Goal: Task Accomplishment & Management: Use online tool/utility

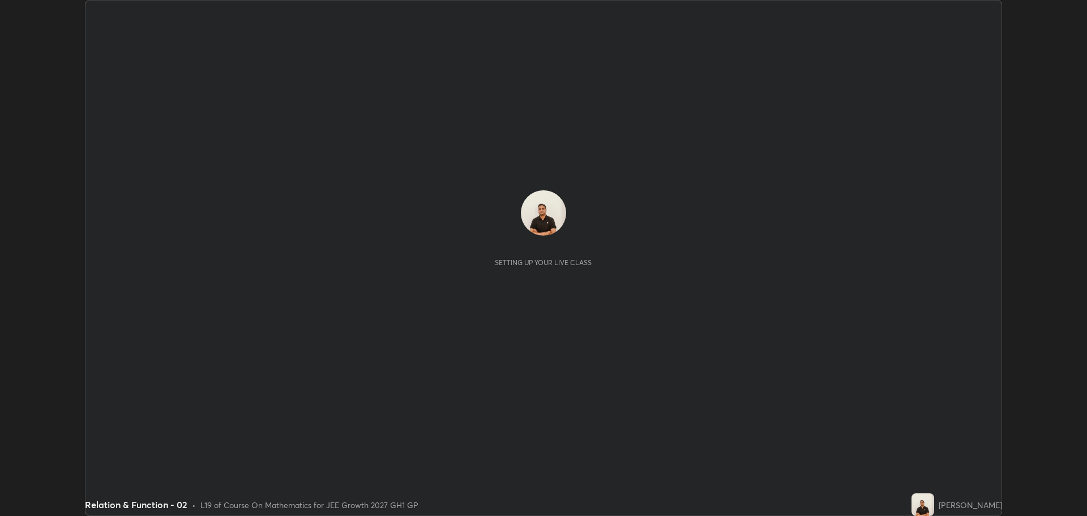
scroll to position [516, 1086]
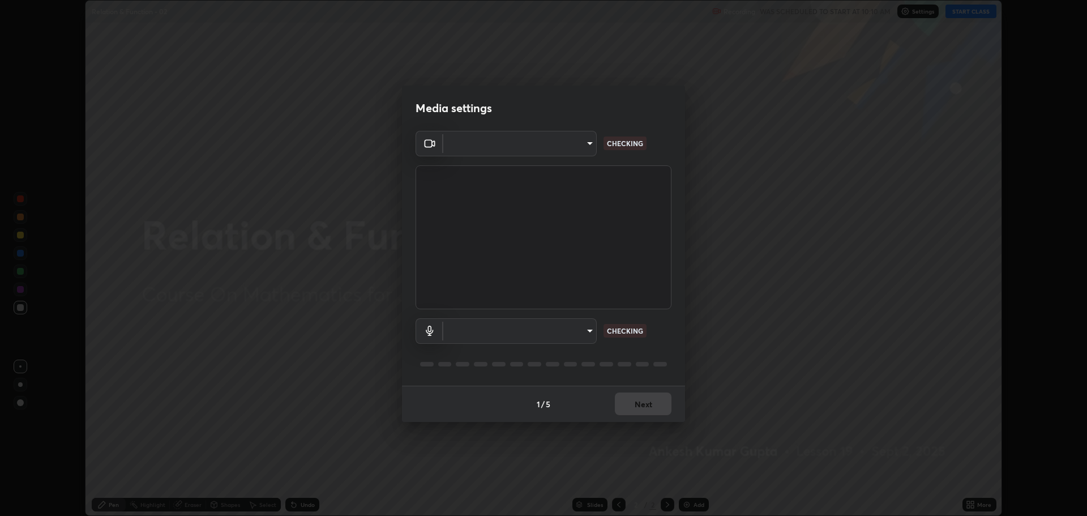
type input "818fcefd3fddf3d091a7478ec67eb8981ca9e8ab5665e76ce228af1b2ffa74de"
type input "eea68a313ce7a6e16ff04cd1ca49a845266ac62ec7c070533bbf8764187dca99"
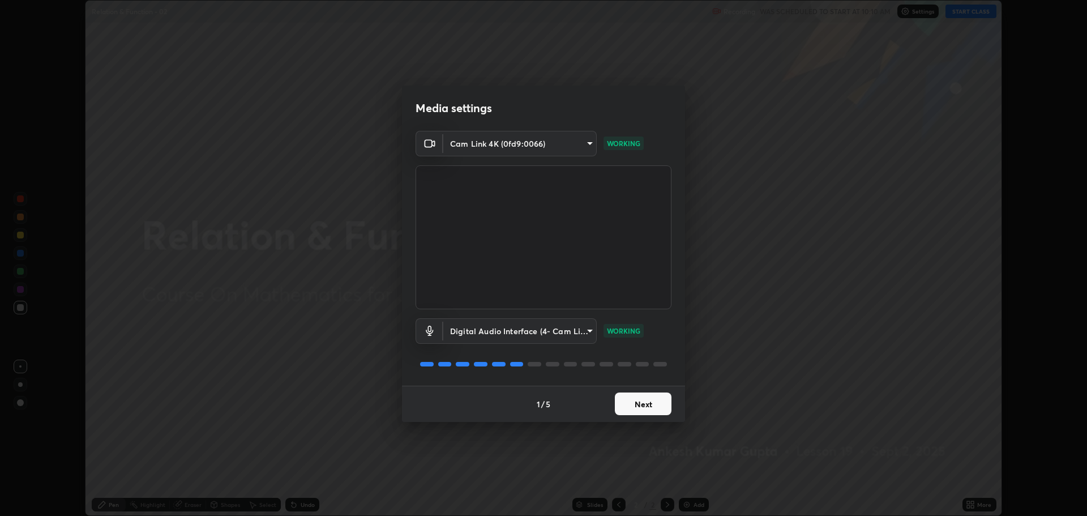
click at [638, 412] on button "Next" at bounding box center [643, 403] width 57 height 23
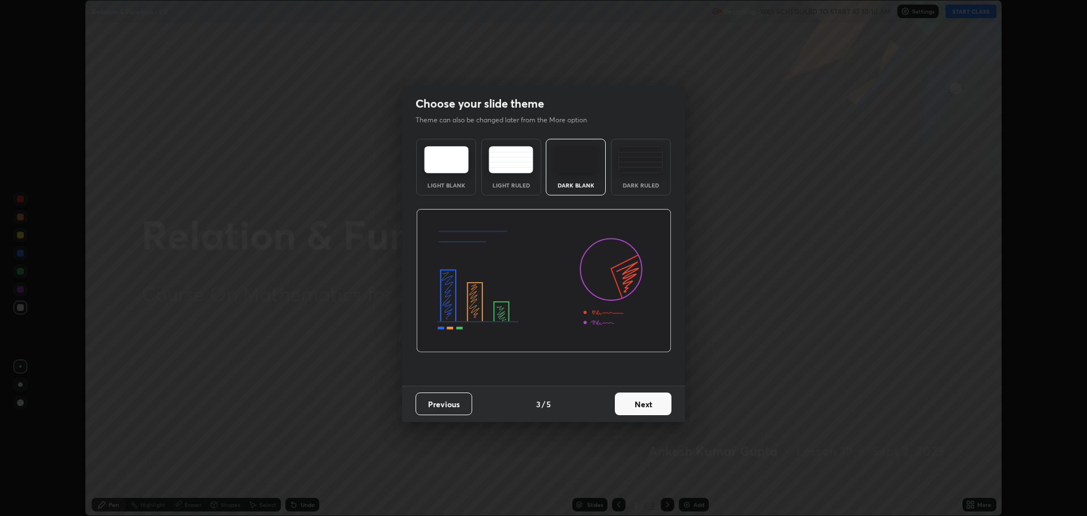
click at [641, 410] on button "Next" at bounding box center [643, 403] width 57 height 23
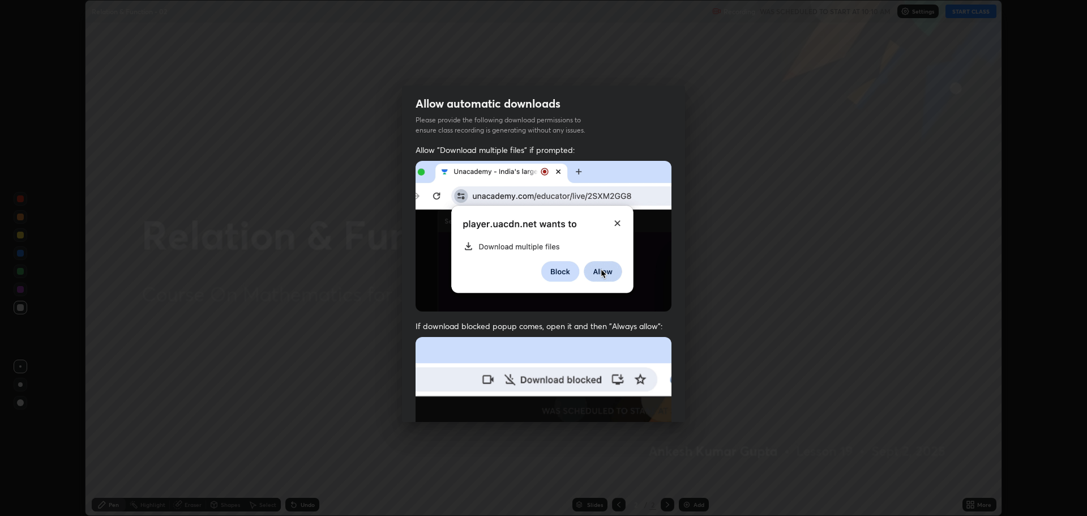
click at [639, 410] on img at bounding box center [543, 460] width 256 height 247
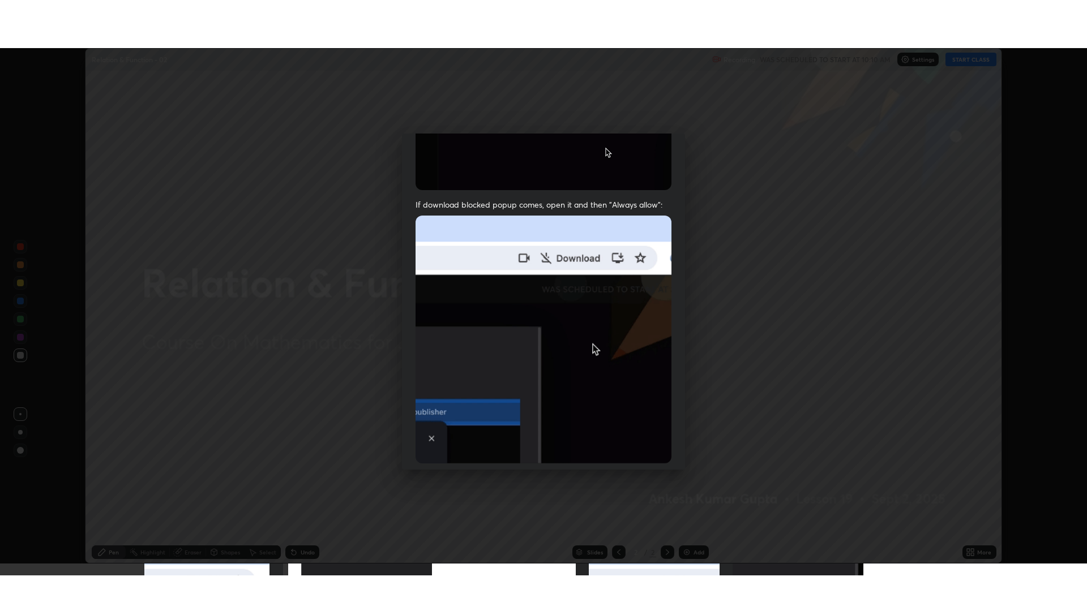
scroll to position [230, 0]
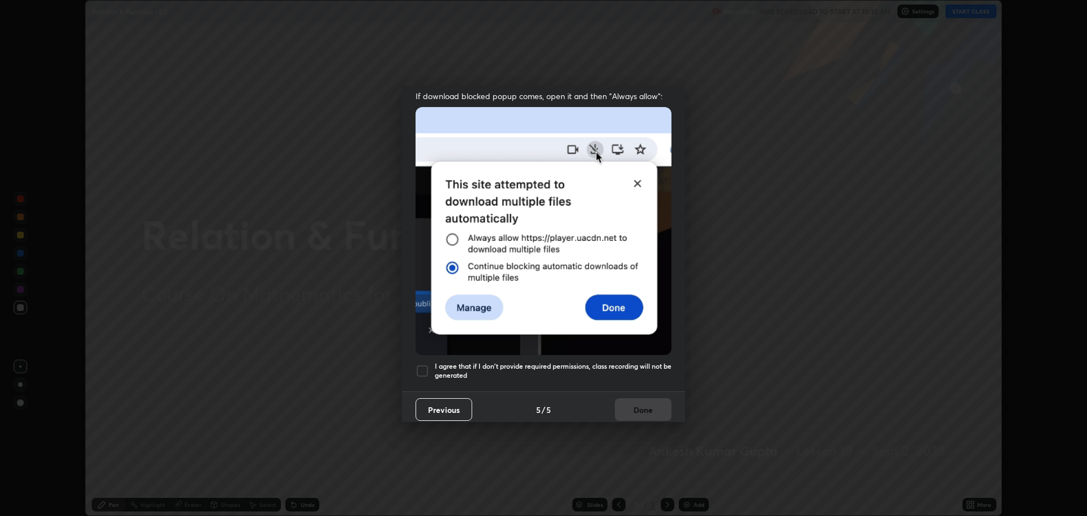
click at [421, 371] on div at bounding box center [422, 371] width 14 height 14
click at [633, 405] on button "Done" at bounding box center [643, 409] width 57 height 23
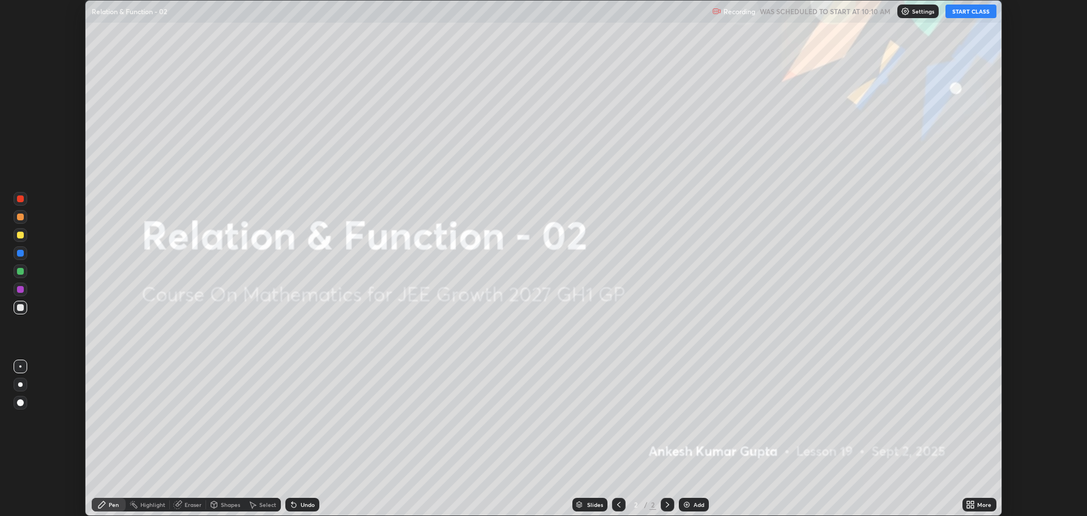
click at [972, 508] on icon at bounding box center [972, 506] width 3 height 3
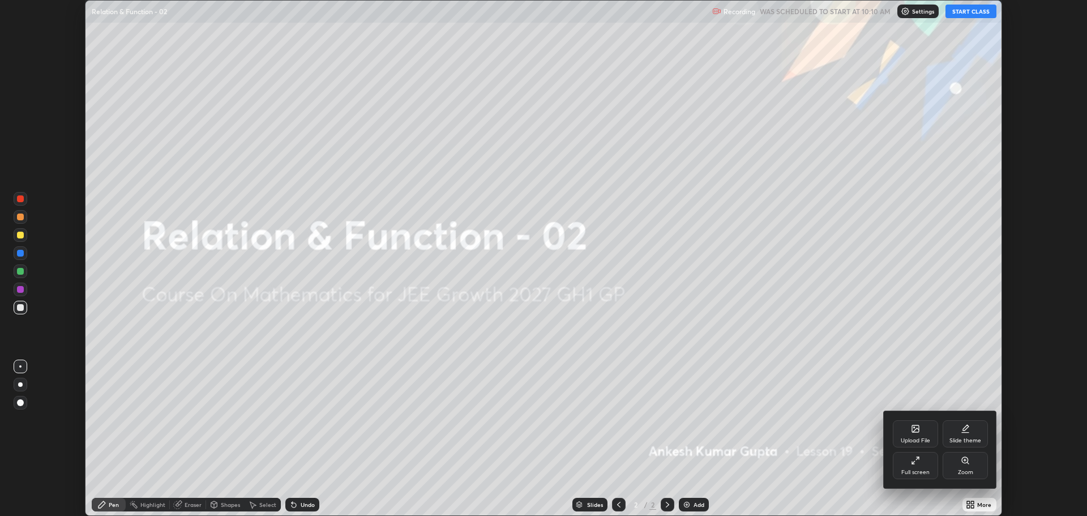
click at [965, 8] on div at bounding box center [543, 258] width 1087 height 516
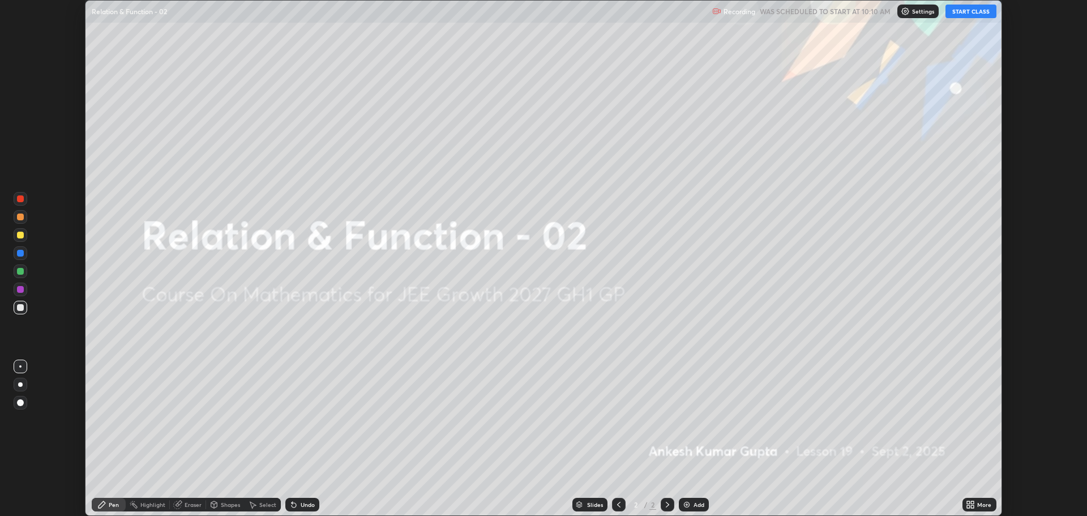
click at [964, 12] on button "START CLASS" at bounding box center [970, 12] width 51 height 14
click at [971, 503] on icon at bounding box center [972, 502] width 3 height 3
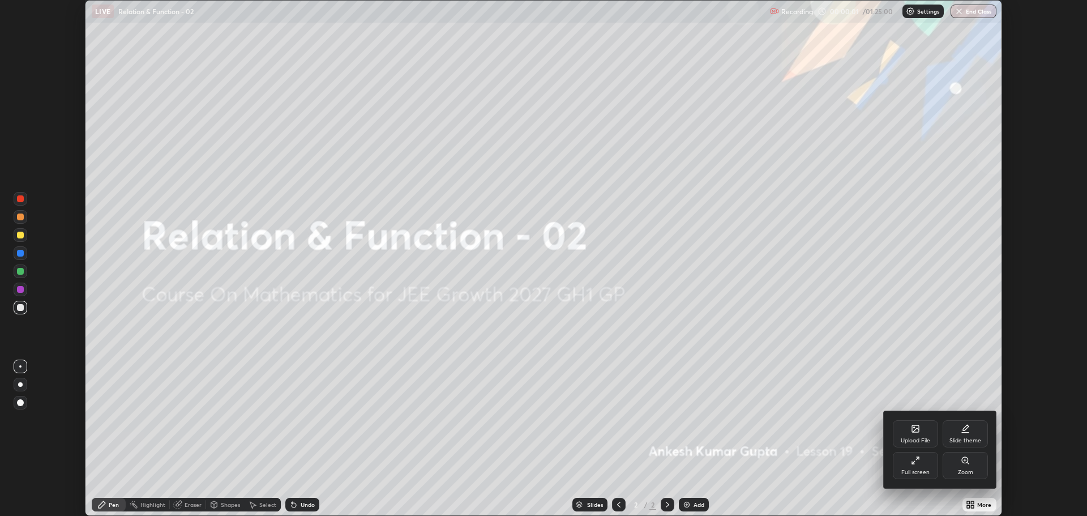
click at [907, 472] on div "Full screen" at bounding box center [915, 472] width 28 height 6
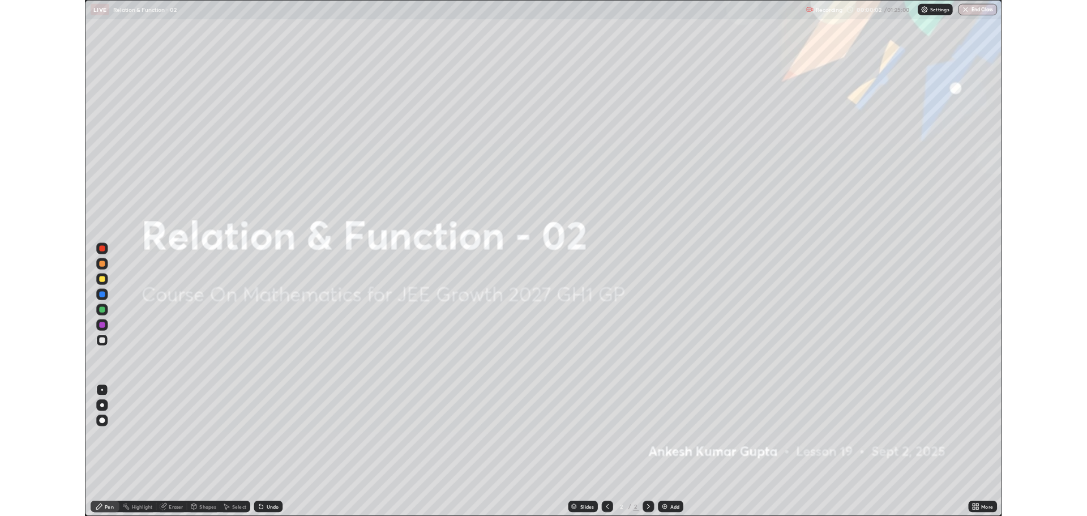
scroll to position [611, 1087]
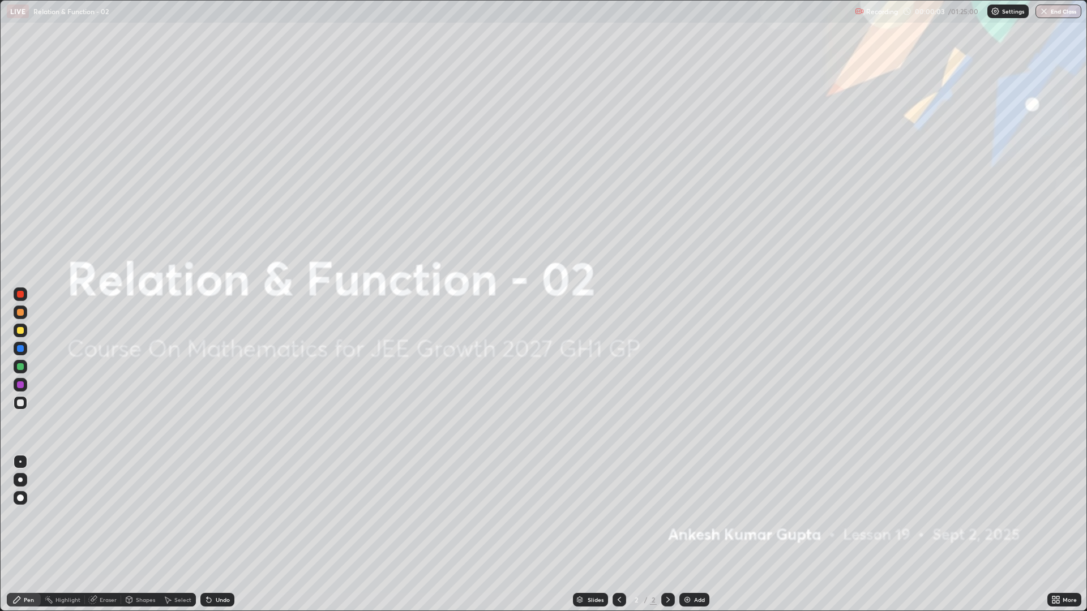
click at [691, 515] on div "Add" at bounding box center [694, 600] width 30 height 14
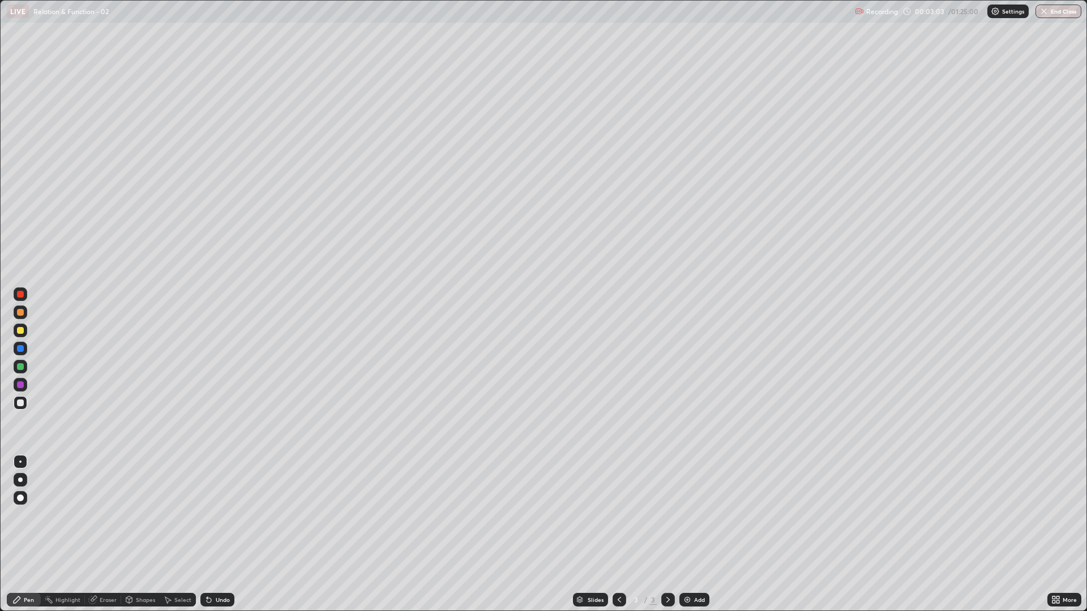
click at [210, 515] on icon at bounding box center [208, 599] width 9 height 9
click at [220, 515] on div "Undo" at bounding box center [223, 600] width 14 height 6
click at [217, 515] on div "Undo" at bounding box center [223, 600] width 14 height 6
click at [691, 515] on div "Add" at bounding box center [694, 600] width 30 height 14
click at [117, 515] on div "Eraser" at bounding box center [103, 600] width 36 height 14
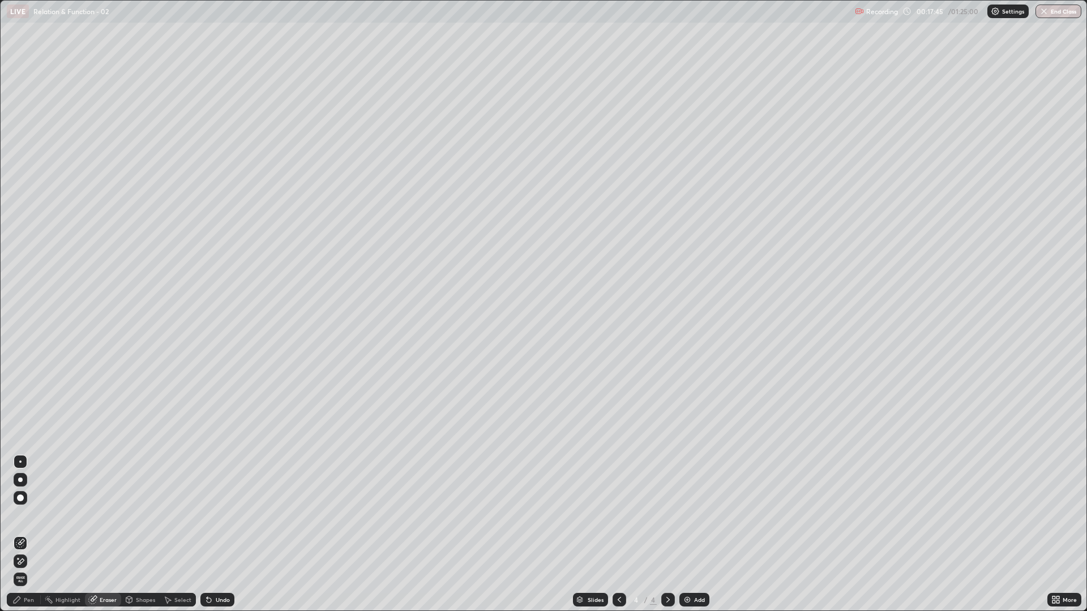
click at [37, 515] on div "Pen" at bounding box center [24, 600] width 34 height 14
click at [222, 515] on div "Undo" at bounding box center [215, 600] width 38 height 23
click at [684, 515] on div "Add" at bounding box center [694, 600] width 30 height 14
click at [102, 515] on div "Eraser" at bounding box center [103, 600] width 36 height 14
click at [27, 515] on div "Pen" at bounding box center [29, 600] width 10 height 6
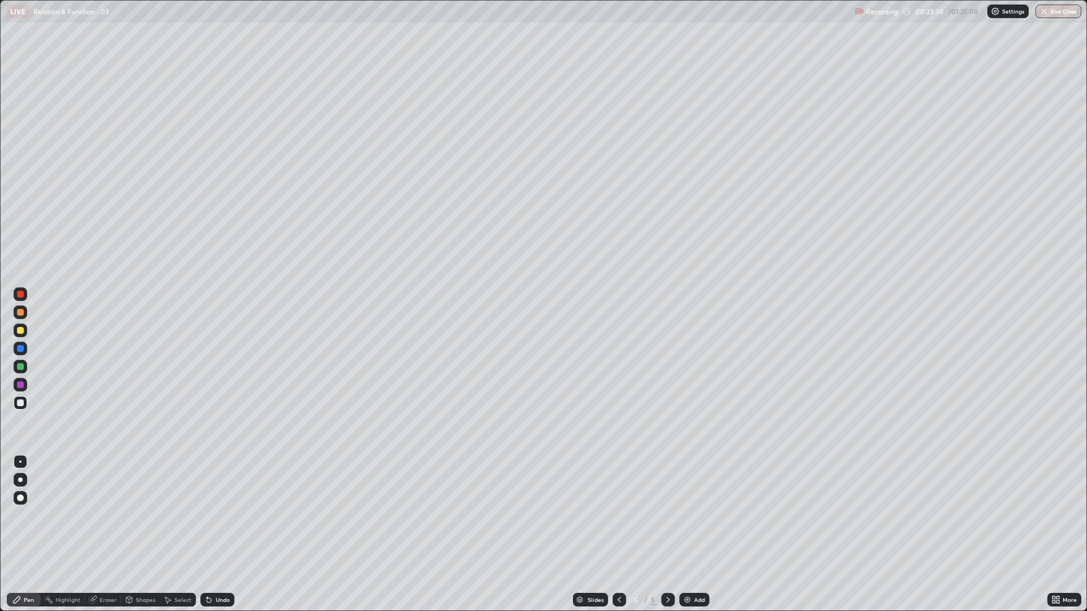
click at [220, 515] on div "Undo" at bounding box center [217, 600] width 34 height 14
click at [220, 515] on div "Undo" at bounding box center [223, 600] width 14 height 6
click at [105, 515] on div "Eraser" at bounding box center [108, 600] width 17 height 6
click at [25, 515] on div "Pen" at bounding box center [29, 600] width 10 height 6
click at [691, 515] on div "Add" at bounding box center [694, 600] width 30 height 14
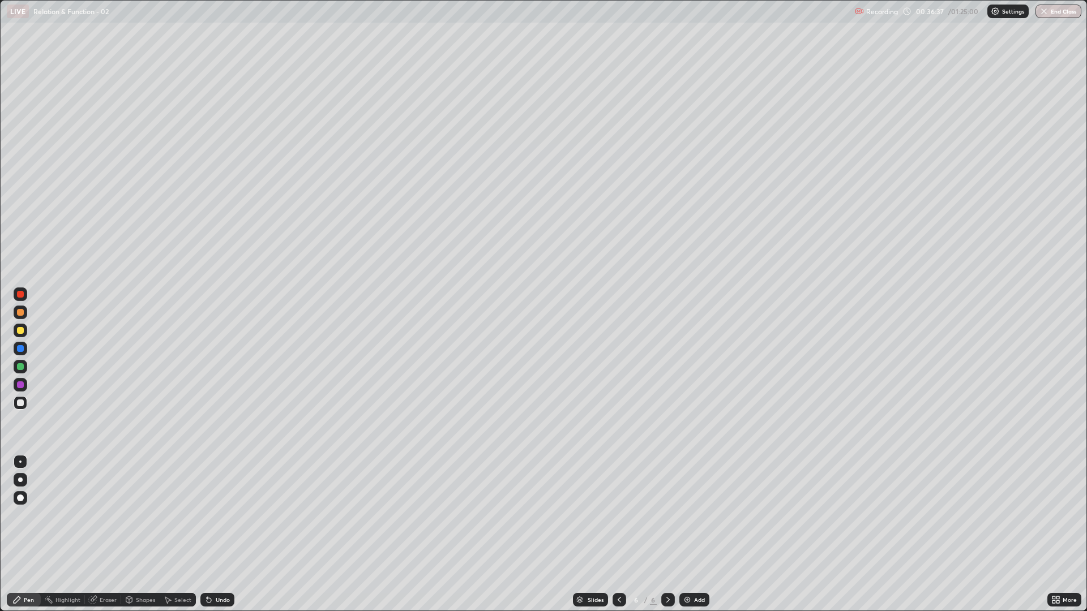
click at [696, 515] on div "Add" at bounding box center [699, 600] width 11 height 6
click at [691, 515] on div "Add" at bounding box center [694, 600] width 30 height 14
click at [694, 515] on div "Add" at bounding box center [699, 600] width 11 height 6
click at [215, 515] on div "Undo" at bounding box center [217, 600] width 34 height 14
click at [21, 331] on div at bounding box center [20, 330] width 7 height 7
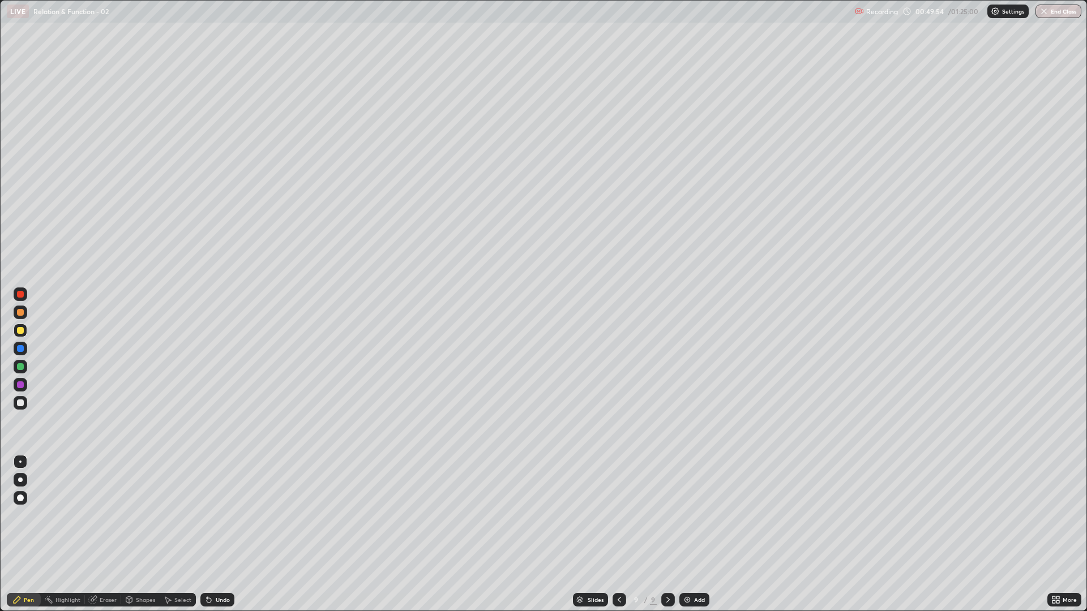
click at [694, 515] on div "Add" at bounding box center [694, 600] width 30 height 14
click at [224, 515] on div "Undo" at bounding box center [223, 600] width 14 height 6
click at [225, 515] on div "Undo" at bounding box center [217, 600] width 34 height 14
click at [216, 515] on div "Undo" at bounding box center [217, 600] width 34 height 14
click at [222, 515] on div "Undo" at bounding box center [223, 600] width 14 height 6
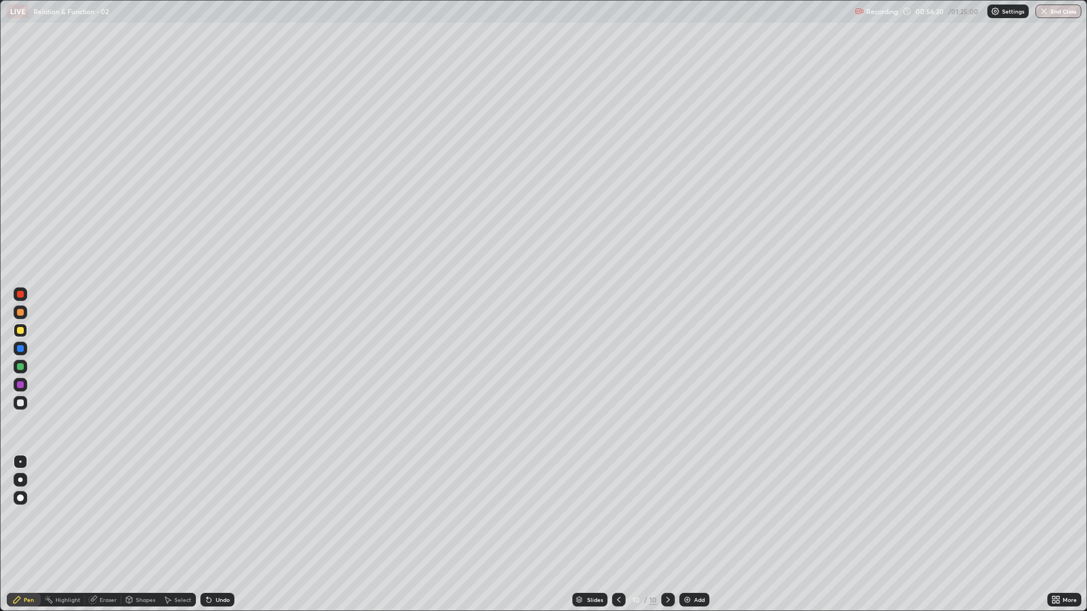
click at [690, 515] on img at bounding box center [687, 599] width 9 height 9
click at [221, 515] on div "Undo" at bounding box center [223, 600] width 14 height 6
click at [108, 515] on div "Eraser" at bounding box center [108, 600] width 17 height 6
click at [16, 515] on icon at bounding box center [16, 599] width 9 height 9
click at [694, 515] on div "Add" at bounding box center [699, 600] width 11 height 6
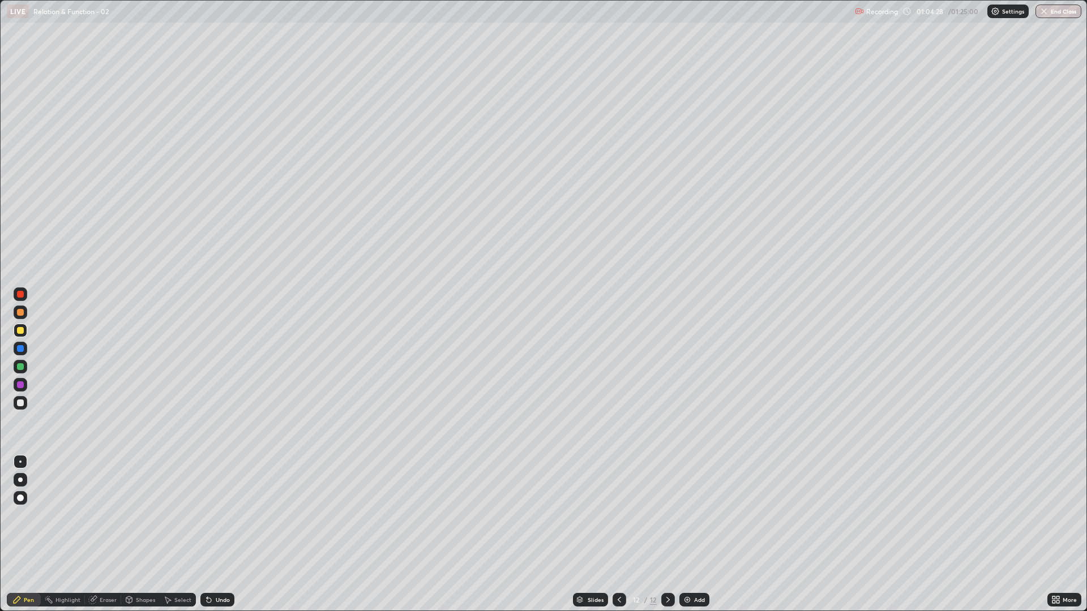
click at [694, 515] on div "Add" at bounding box center [699, 600] width 11 height 6
click at [220, 515] on div "Undo" at bounding box center [223, 600] width 14 height 6
click at [213, 515] on div "Undo" at bounding box center [217, 600] width 34 height 14
click at [220, 515] on div "Undo" at bounding box center [223, 600] width 14 height 6
click at [689, 515] on img at bounding box center [687, 599] width 9 height 9
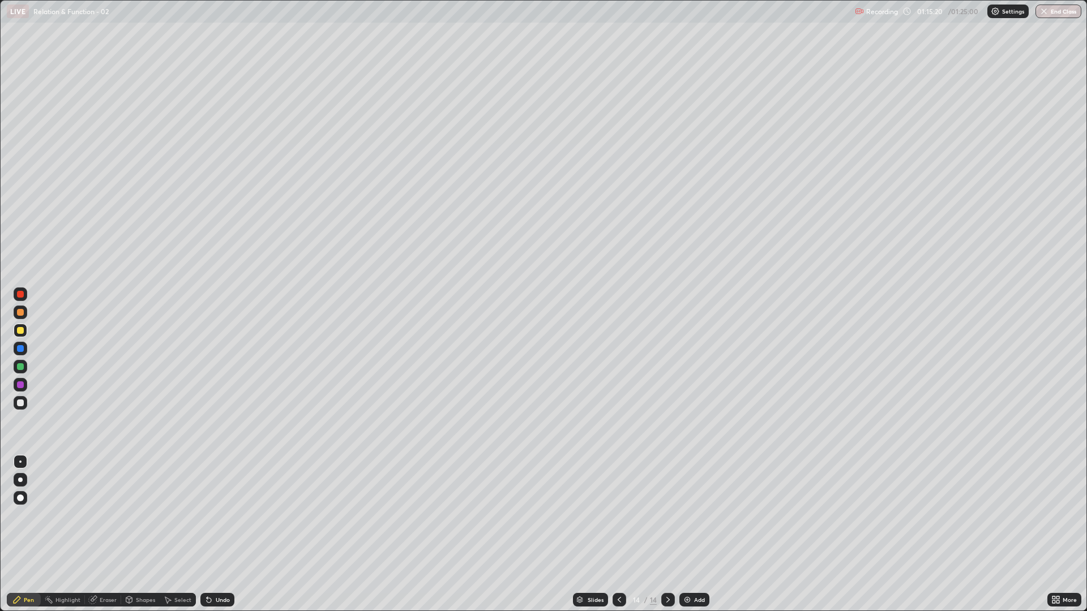
click at [19, 409] on div at bounding box center [21, 403] width 14 height 14
click at [1064, 515] on div "More" at bounding box center [1069, 600] width 14 height 6
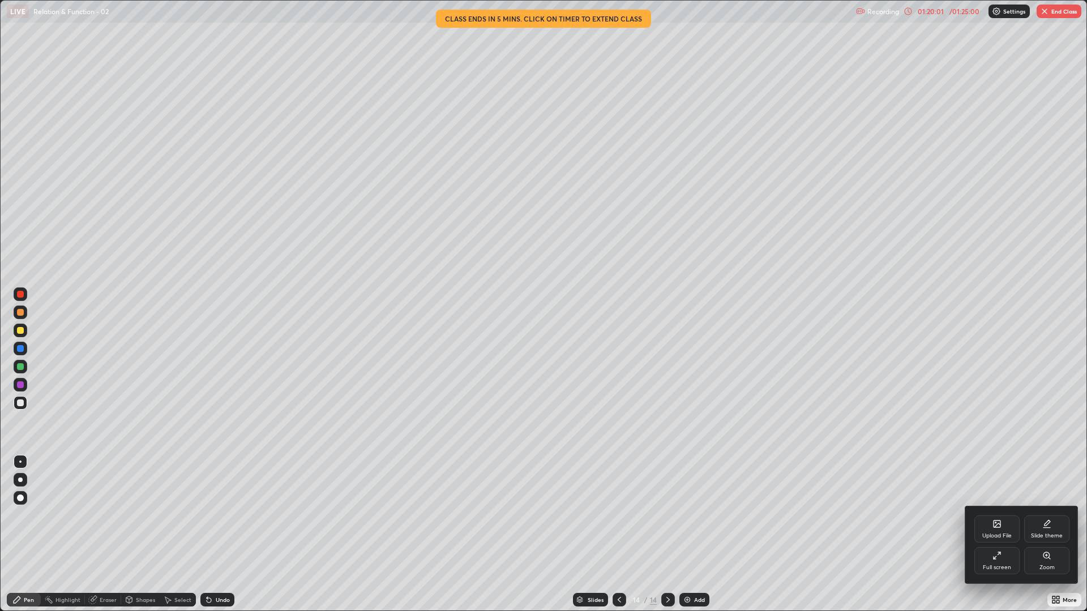
click at [1048, 515] on div "Zoom" at bounding box center [1046, 560] width 45 height 27
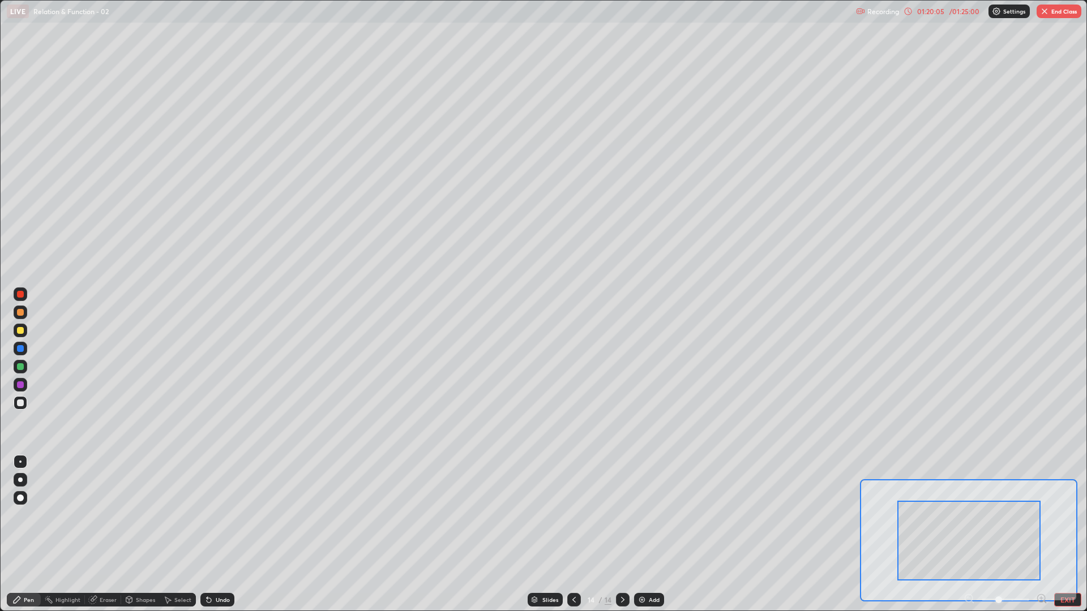
click at [1066, 515] on button "EXIT" at bounding box center [1067, 600] width 27 height 14
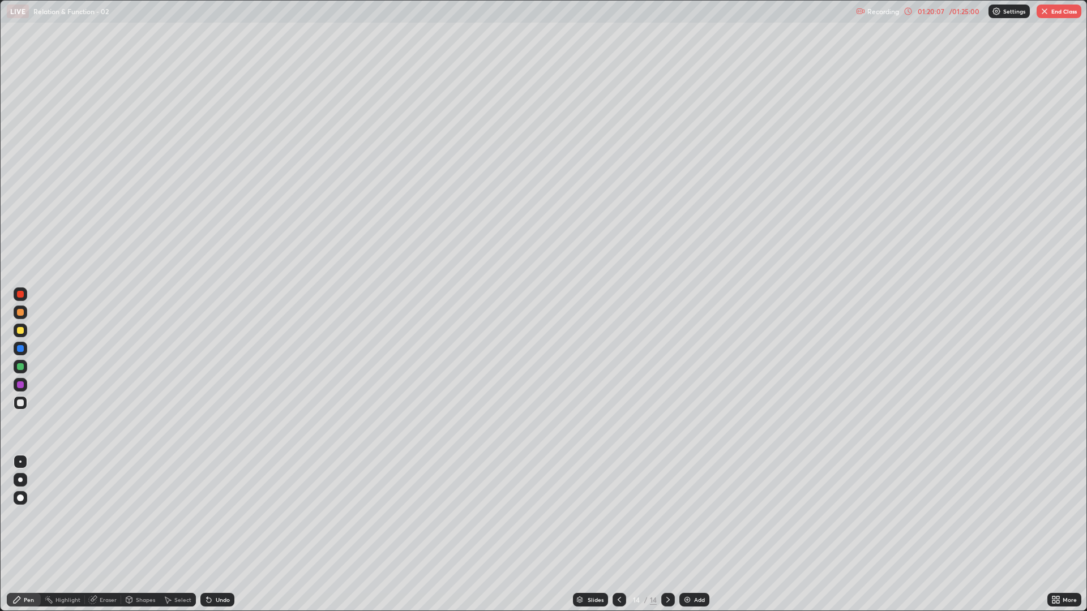
click at [1059, 14] on button "End Class" at bounding box center [1058, 12] width 45 height 14
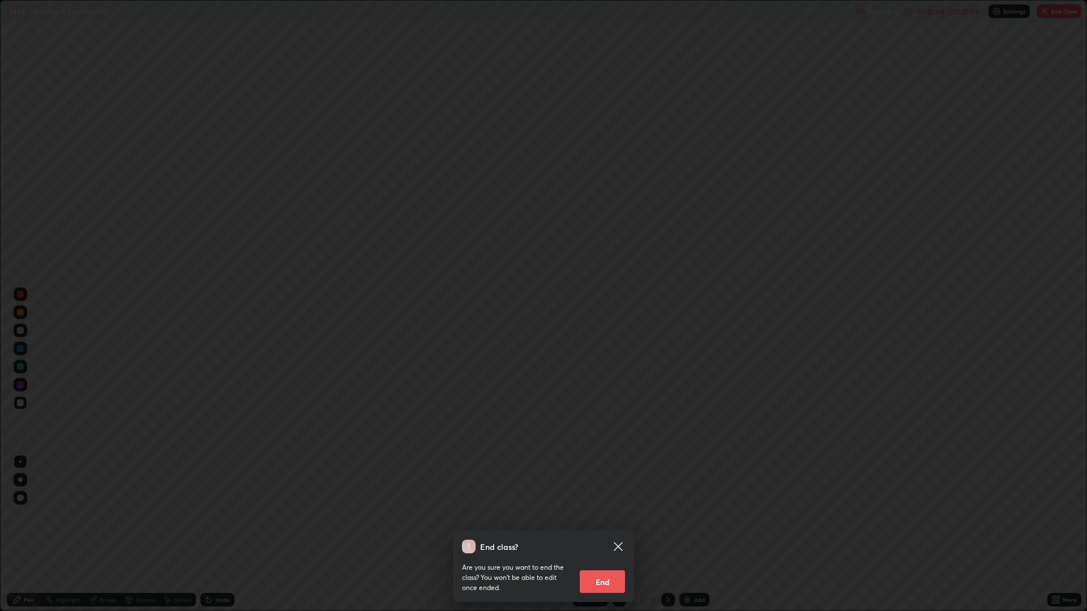
click at [597, 515] on button "End" at bounding box center [602, 582] width 45 height 23
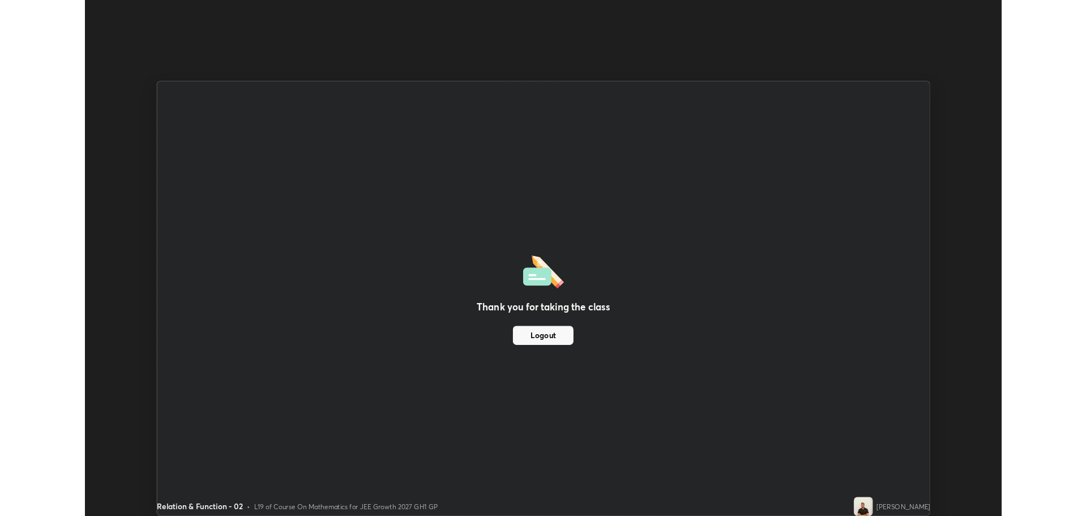
scroll to position [56088, 55517]
